Goal: Communication & Community: Connect with others

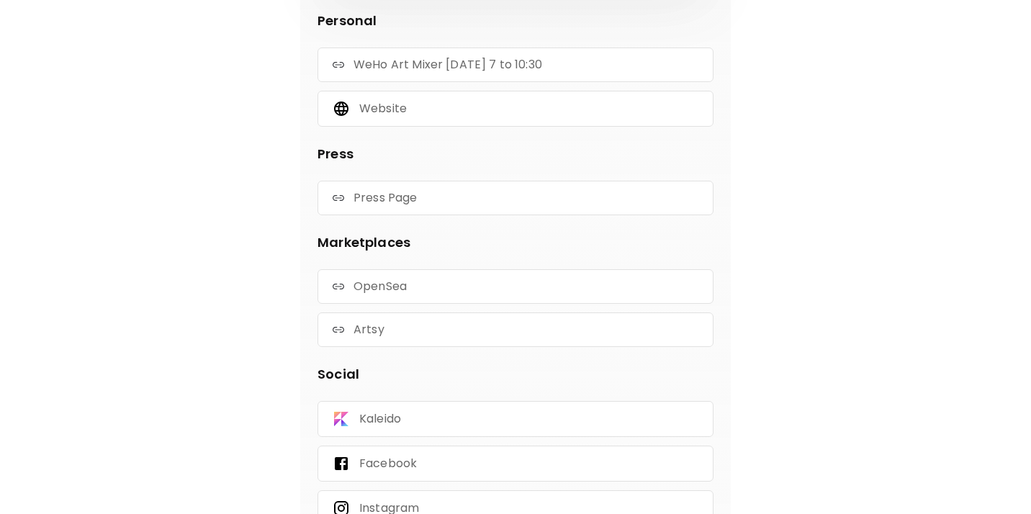
scroll to position [813, 0]
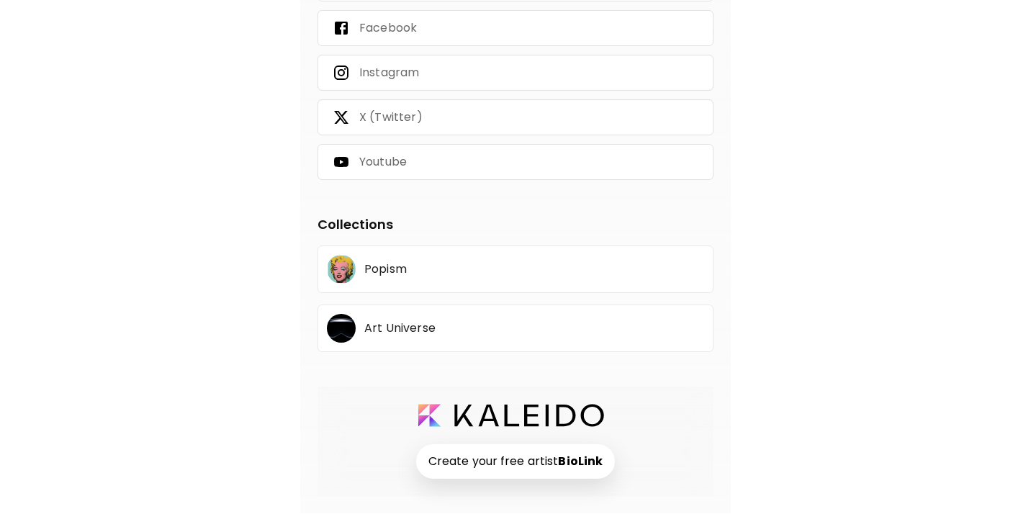
click at [387, 270] on p "Popism" at bounding box center [385, 269] width 42 height 12
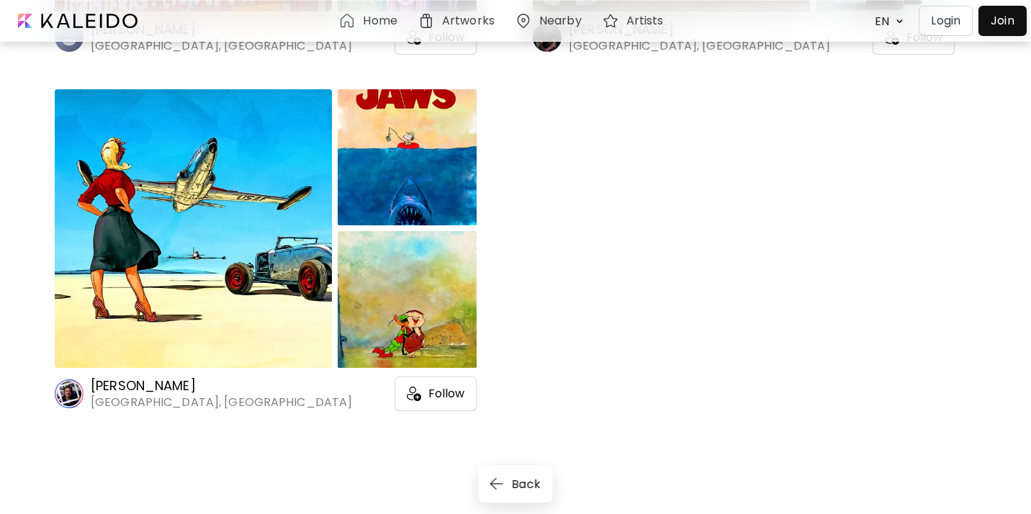
scroll to position [4969, 0]
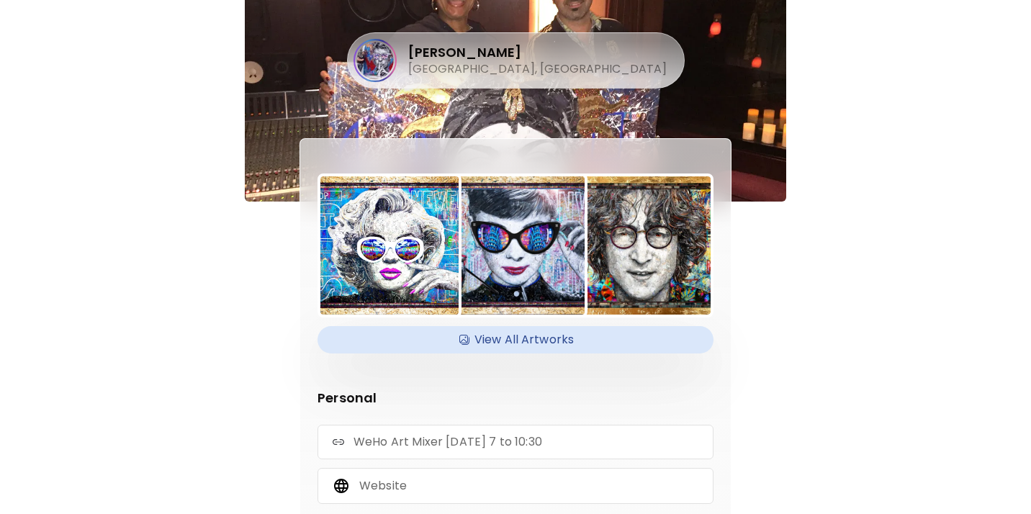
click at [510, 343] on h4 "View All Artworks" at bounding box center [515, 340] width 379 height 22
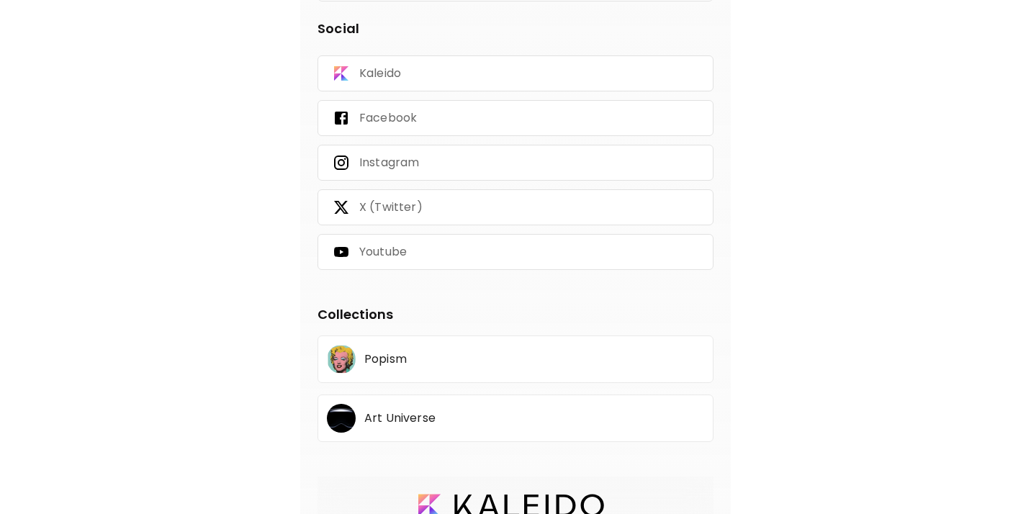
scroll to position [688, 0]
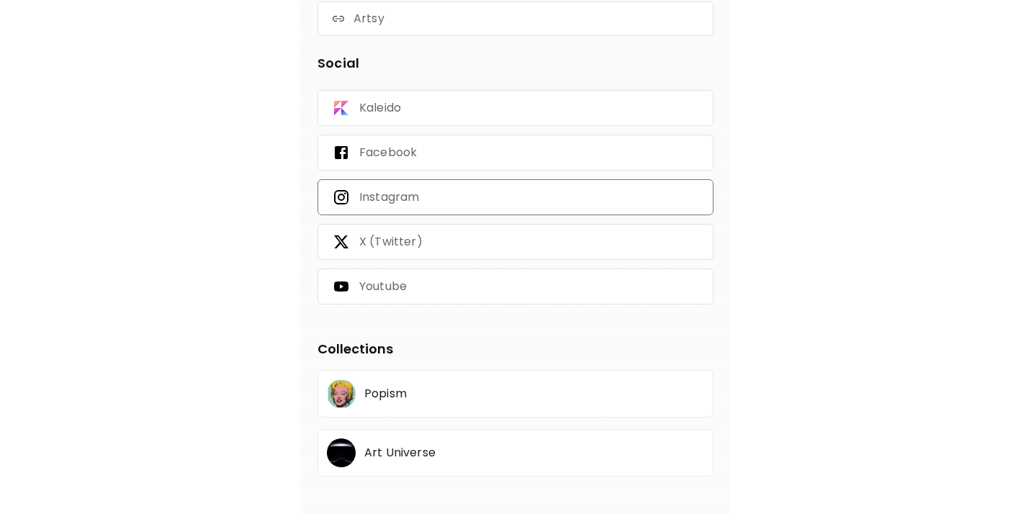
click at [391, 196] on p "Instagram" at bounding box center [389, 197] width 60 height 16
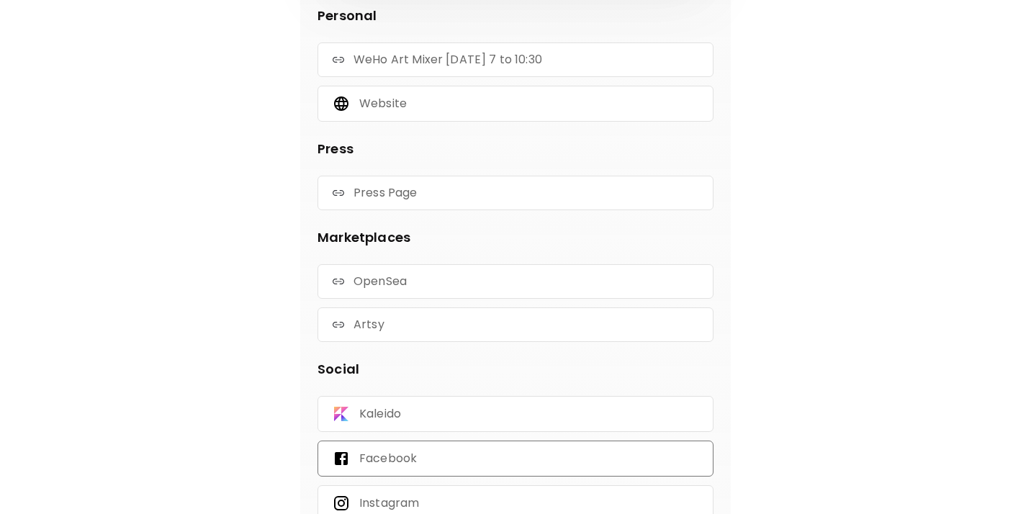
scroll to position [813, 0]
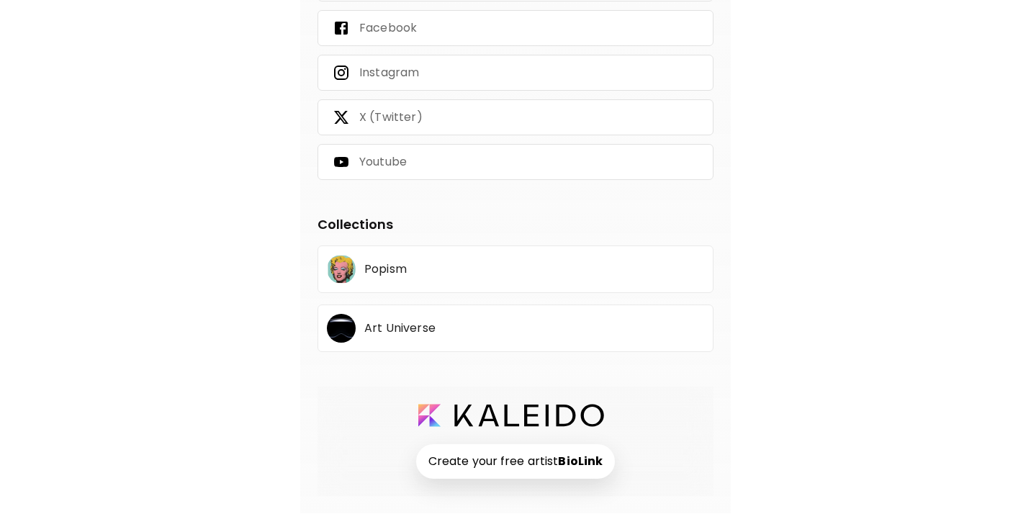
click at [389, 269] on p "Popism" at bounding box center [385, 269] width 42 height 12
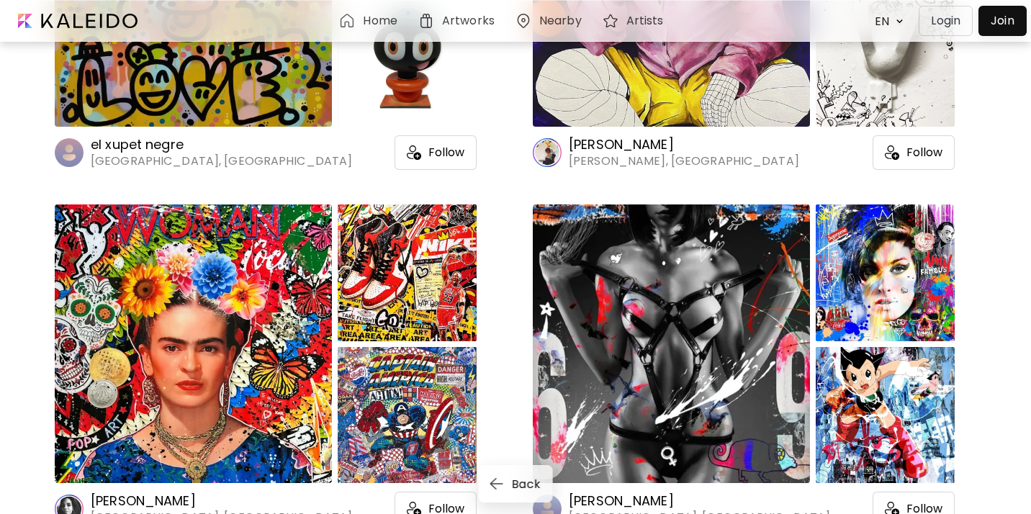
scroll to position [1435, 0]
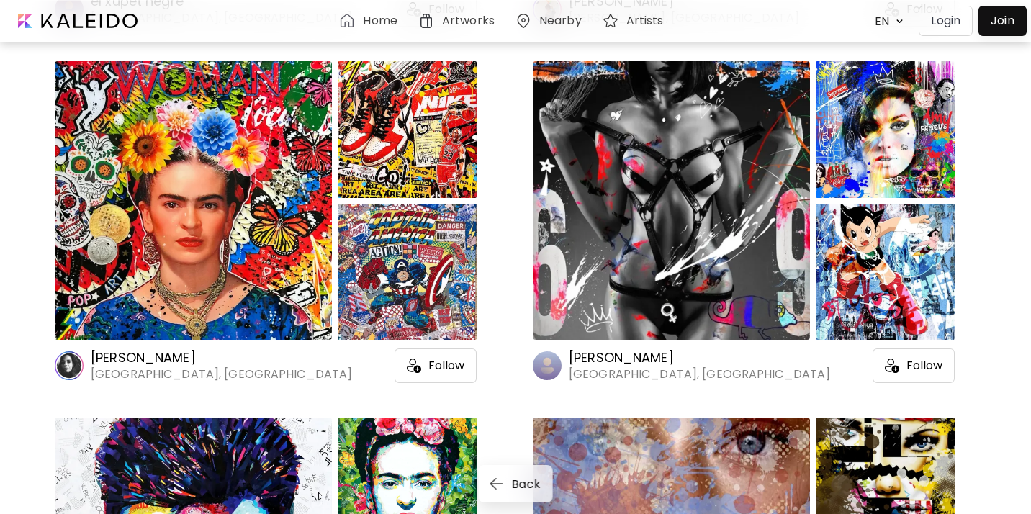
click at [614, 192] on div at bounding box center [671, 200] width 277 height 279
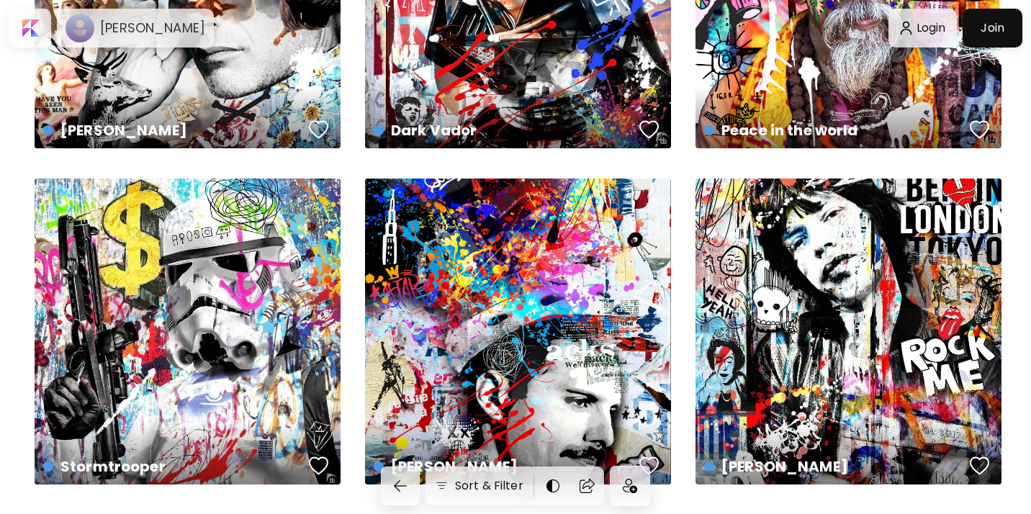
scroll to position [1973, 0]
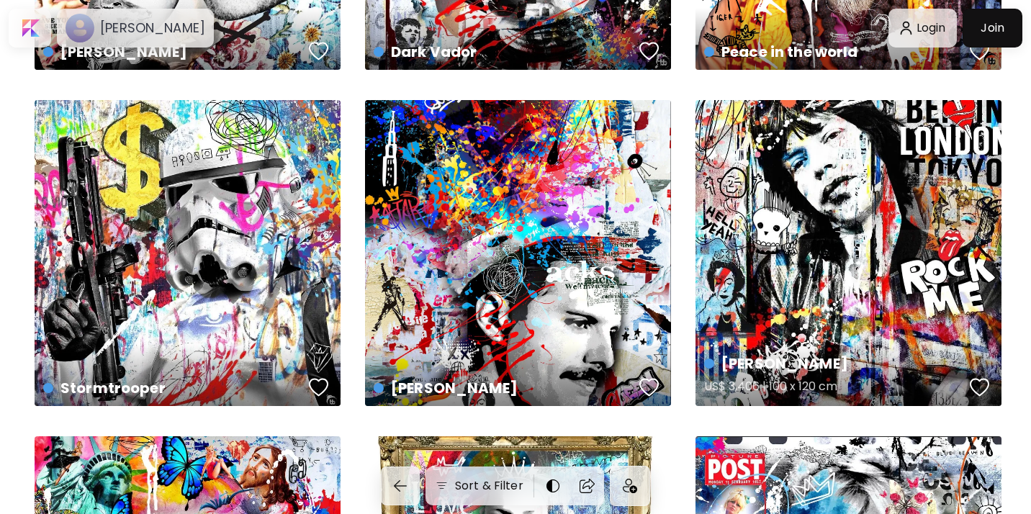
click at [801, 299] on div "[PERSON_NAME] US$ 3,406 | 100 x 120 cm" at bounding box center [848, 253] width 306 height 306
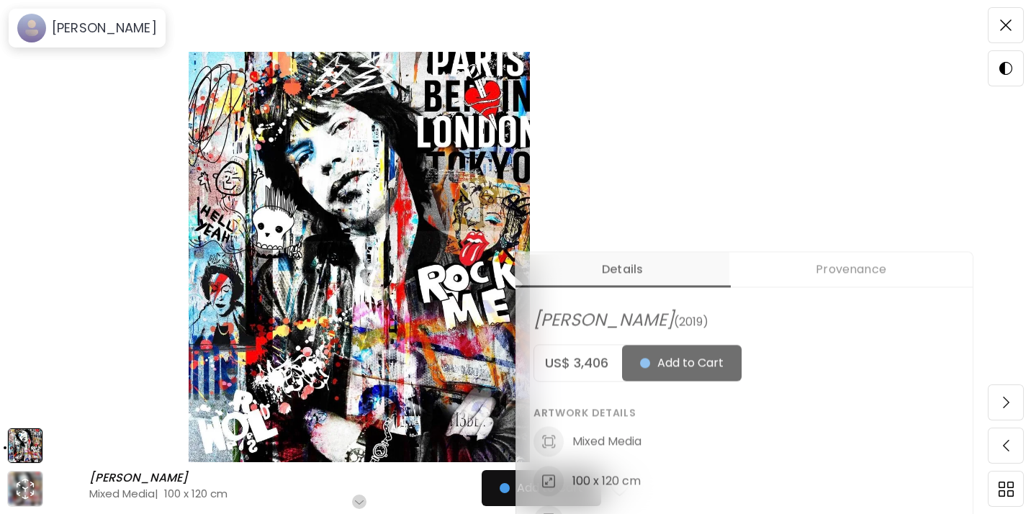
scroll to position [348, 0]
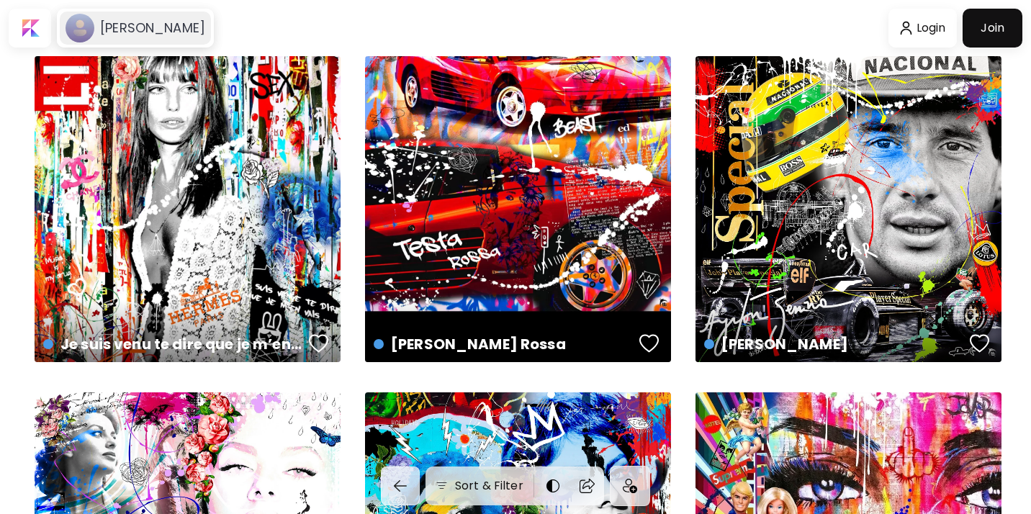
click at [129, 30] on h6 "[PERSON_NAME]" at bounding box center [152, 27] width 105 height 17
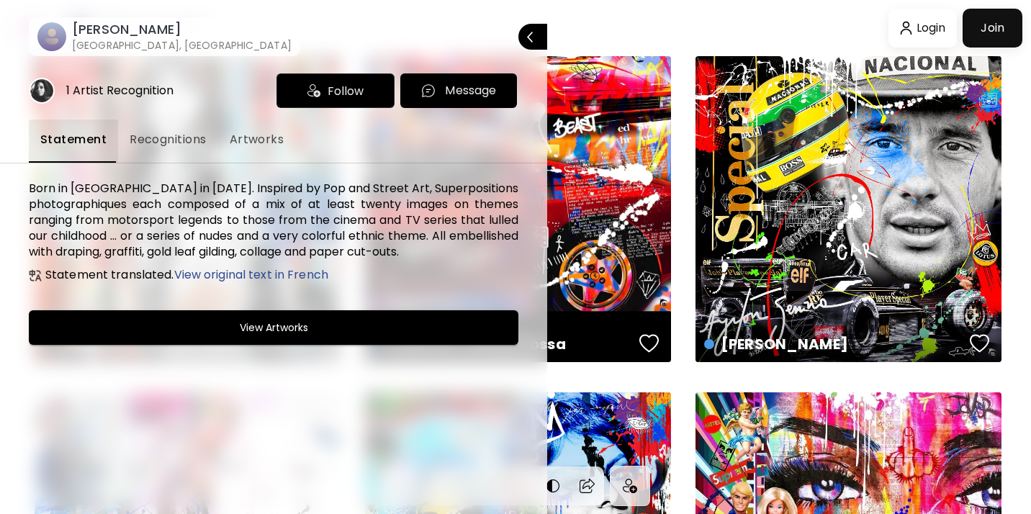
click at [438, 93] on span "Message" at bounding box center [459, 90] width 94 height 17
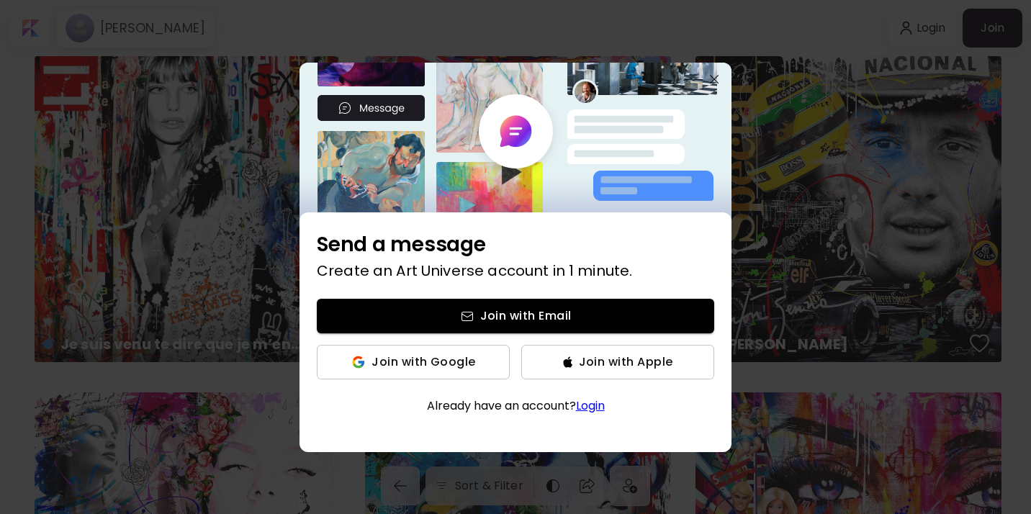
click at [716, 75] on img "button" at bounding box center [714, 79] width 9 height 9
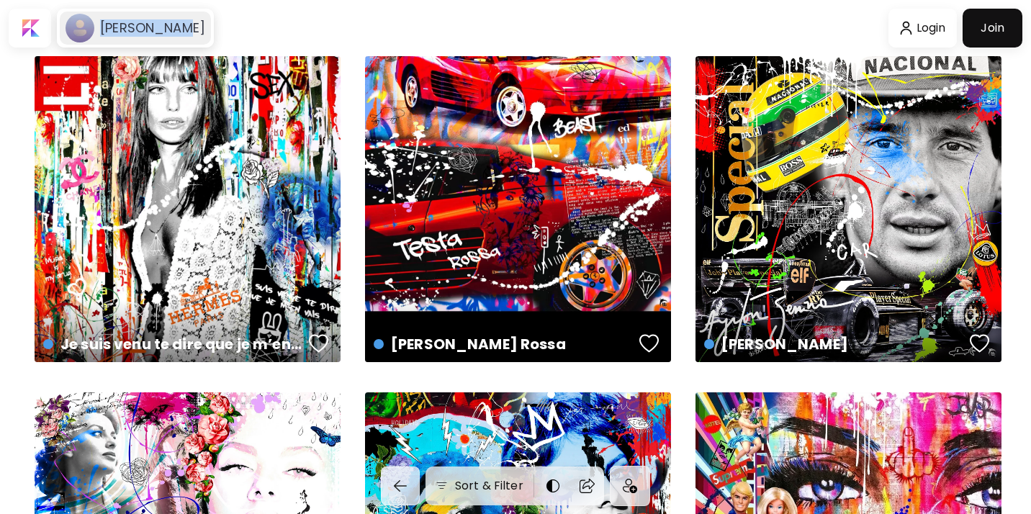
drag, startPoint x: 179, startPoint y: 29, endPoint x: 100, endPoint y: 22, distance: 78.7
click at [100, 22] on div "[PERSON_NAME]" at bounding box center [135, 28] width 151 height 33
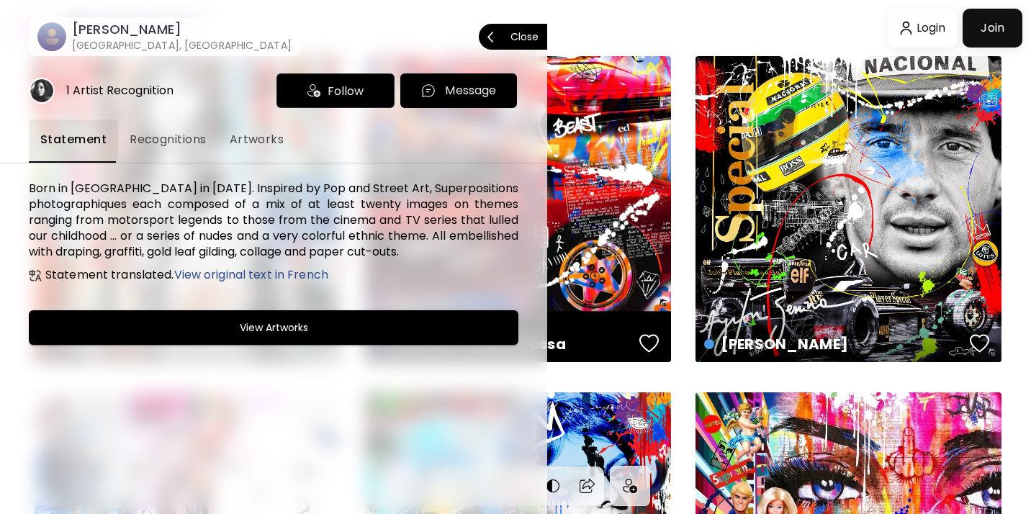
copy h6 "[PERSON_NAME]"
drag, startPoint x: 150, startPoint y: 27, endPoint x: 71, endPoint y: 22, distance: 80.1
click at [71, 22] on div "[PERSON_NAME] [GEOGRAPHIC_DATA], [GEOGRAPHIC_DATA]" at bounding box center [178, 37] width 225 height 32
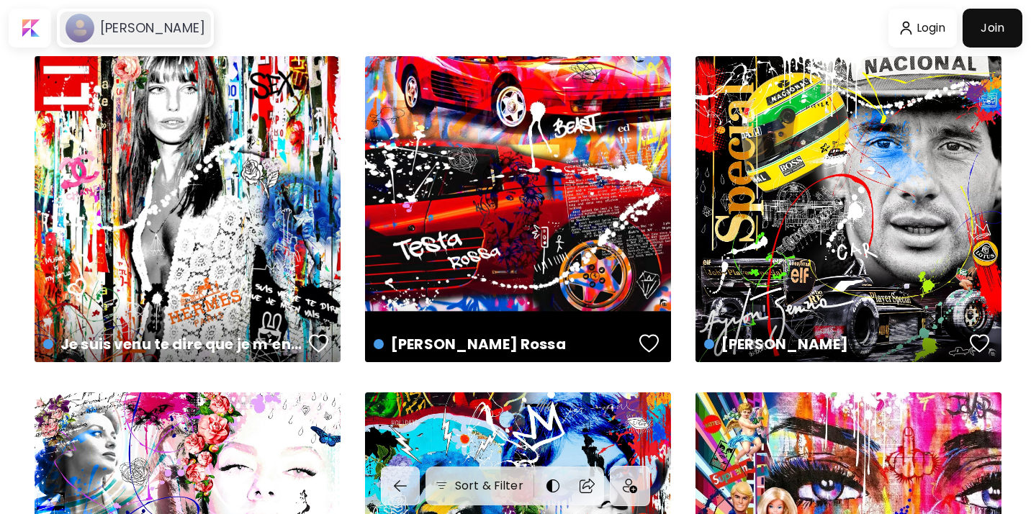
click at [160, 22] on h6 "[PERSON_NAME]" at bounding box center [152, 27] width 105 height 17
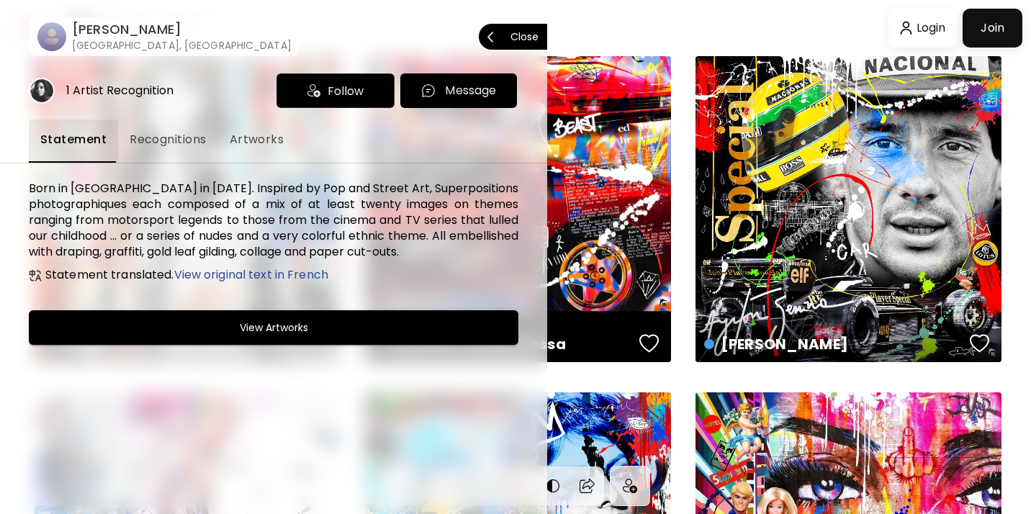
click at [457, 89] on p "Message" at bounding box center [470, 90] width 51 height 17
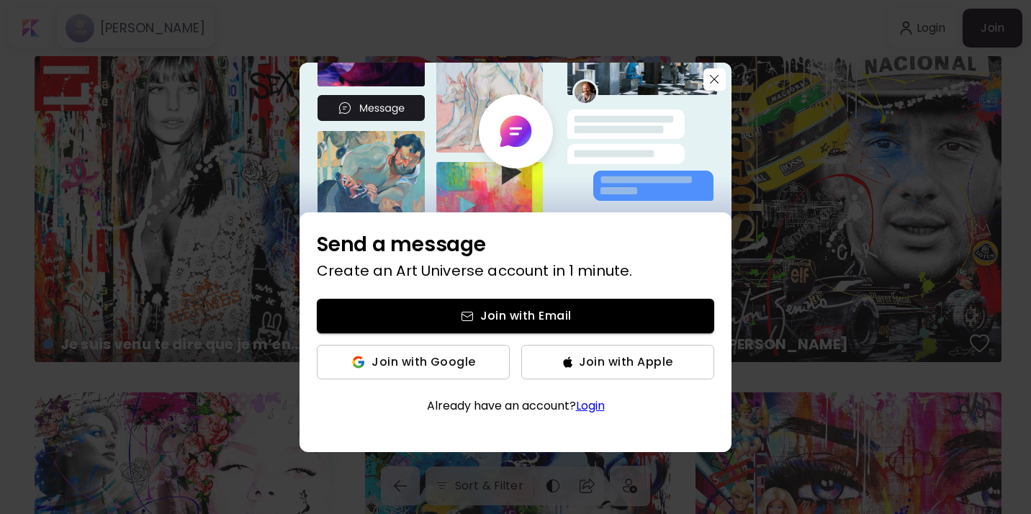
click at [610, 369] on span "Join with Apple" at bounding box center [626, 361] width 94 height 15
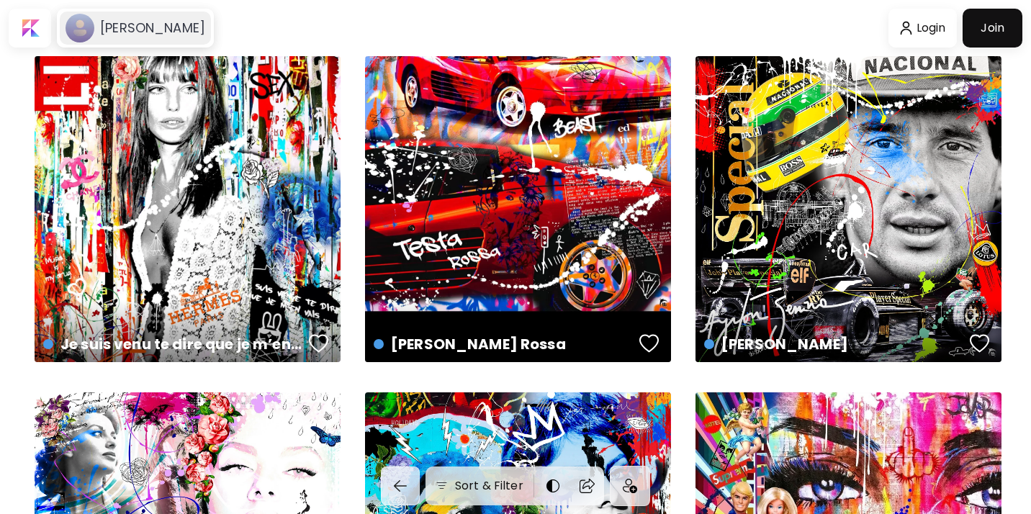
click at [161, 31] on h6 "[PERSON_NAME]" at bounding box center [152, 27] width 105 height 17
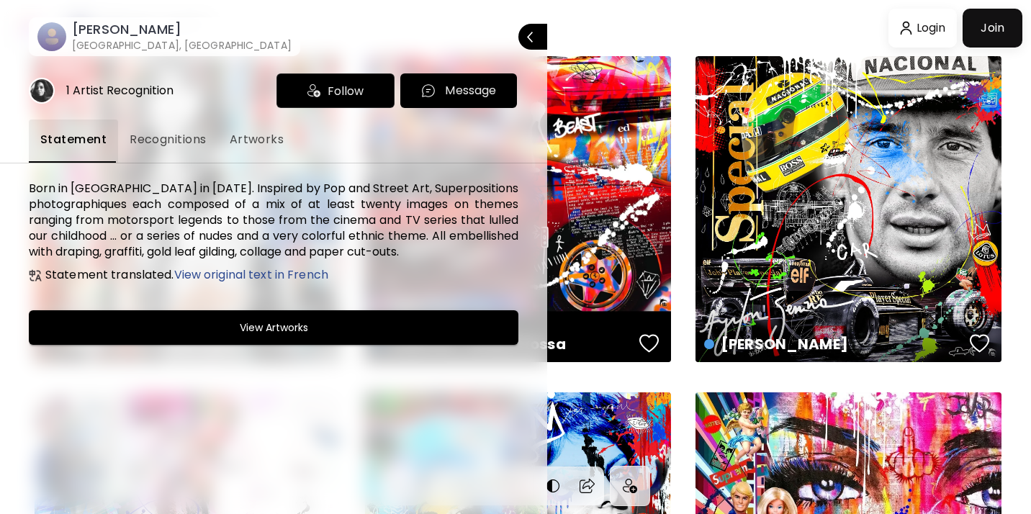
click at [927, 28] on div at bounding box center [515, 257] width 1031 height 514
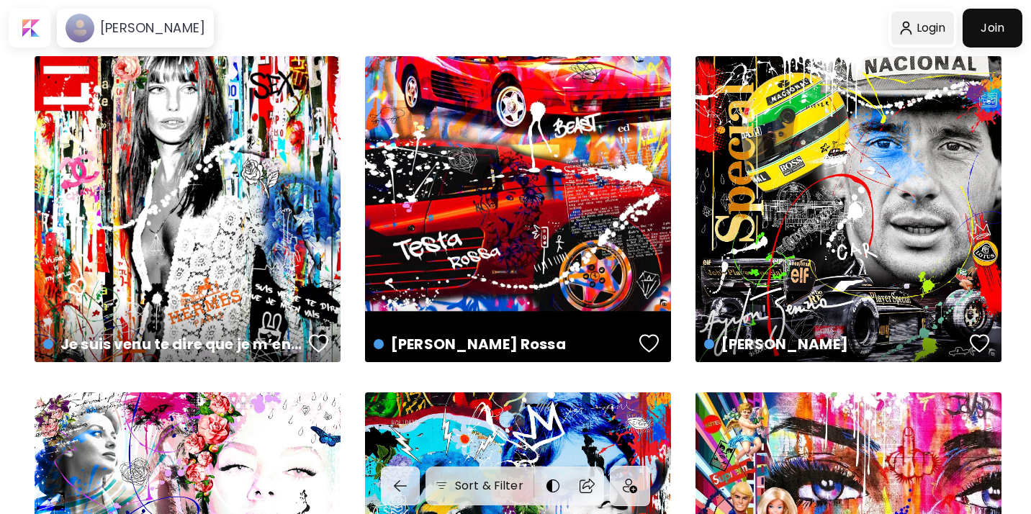
click at [920, 33] on div at bounding box center [922, 28] width 63 height 33
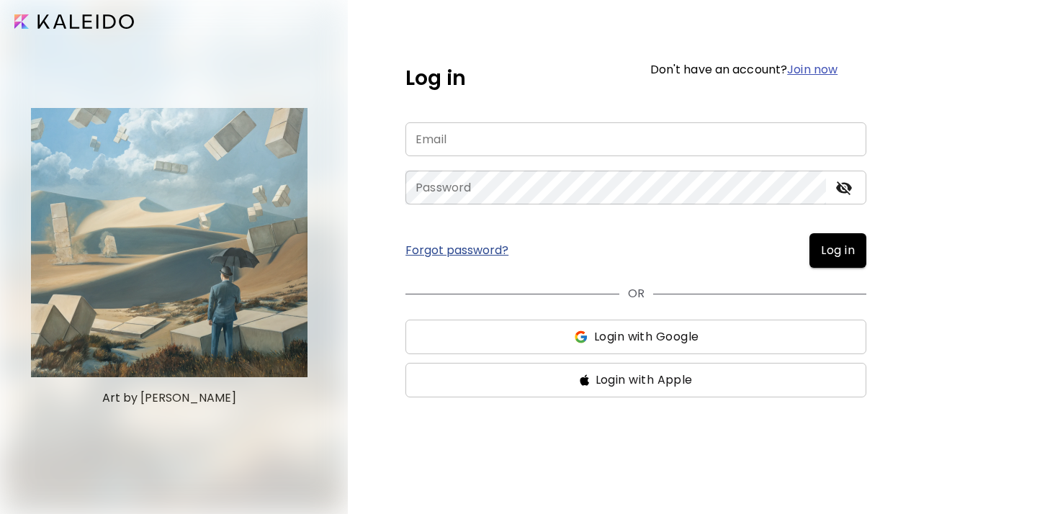
click at [631, 377] on span "Login with Apple" at bounding box center [643, 379] width 97 height 17
